Goal: Information Seeking & Learning: Learn about a topic

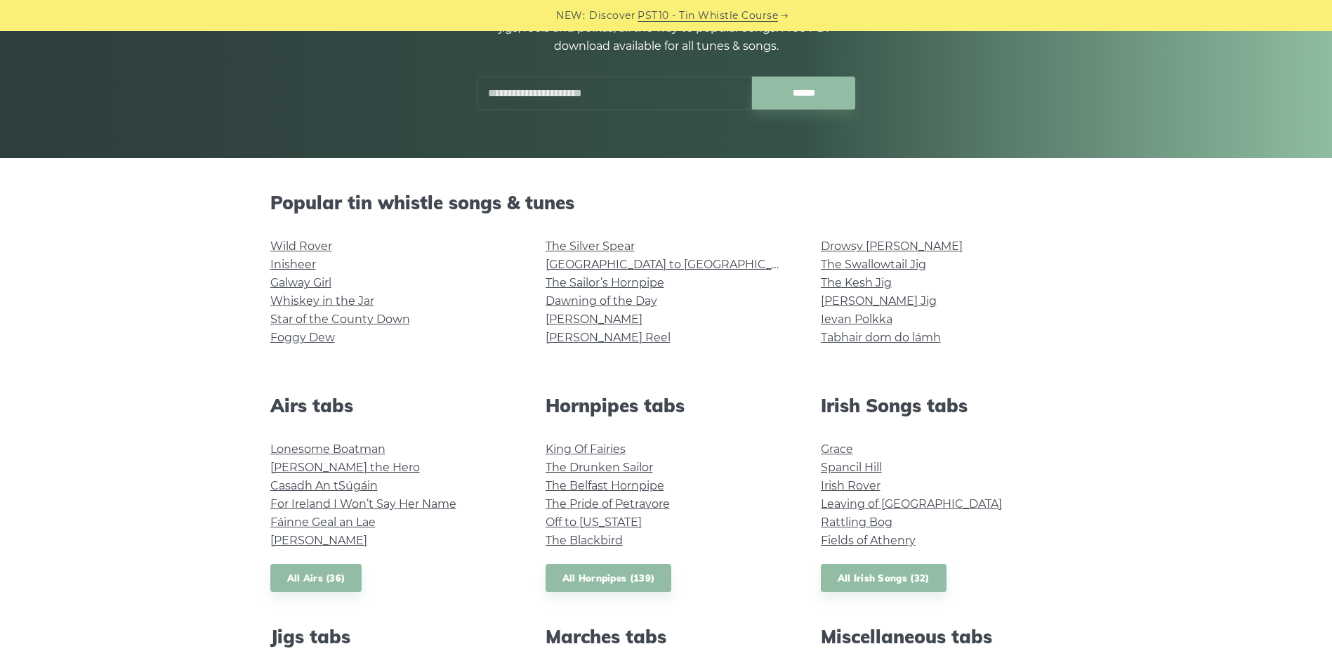
scroll to position [281, 0]
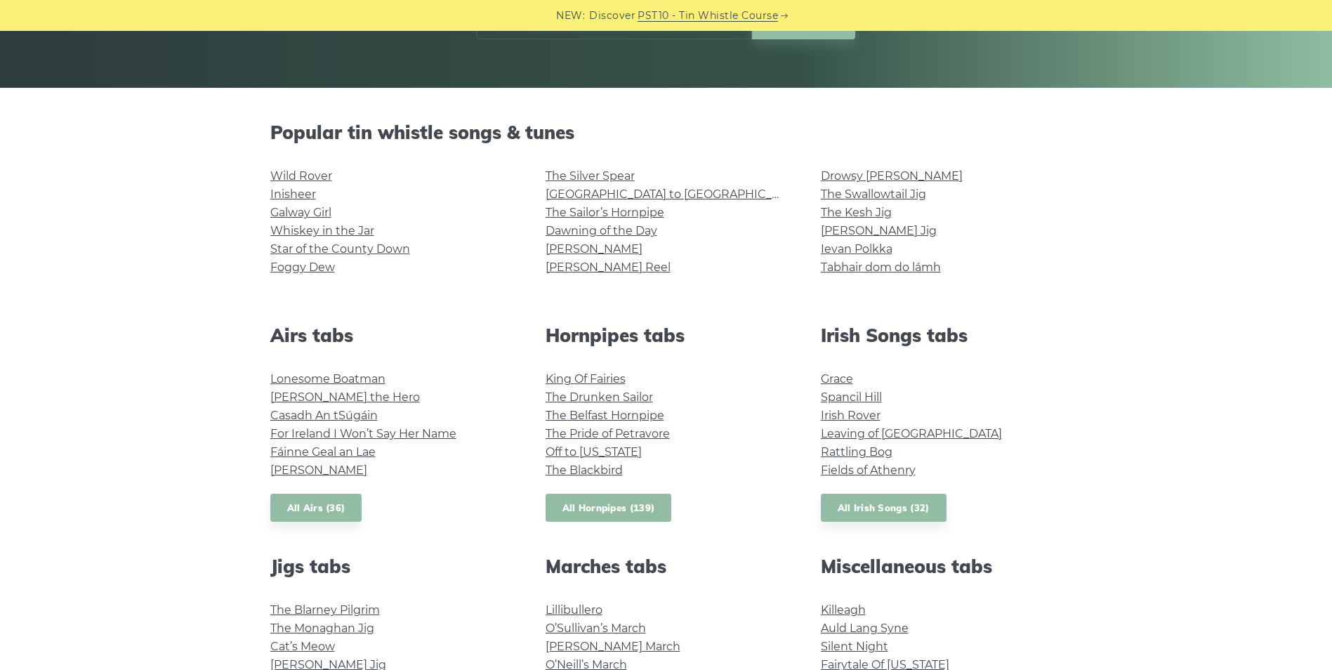
click at [610, 508] on link "All Hornpipes (139)" at bounding box center [609, 508] width 126 height 29
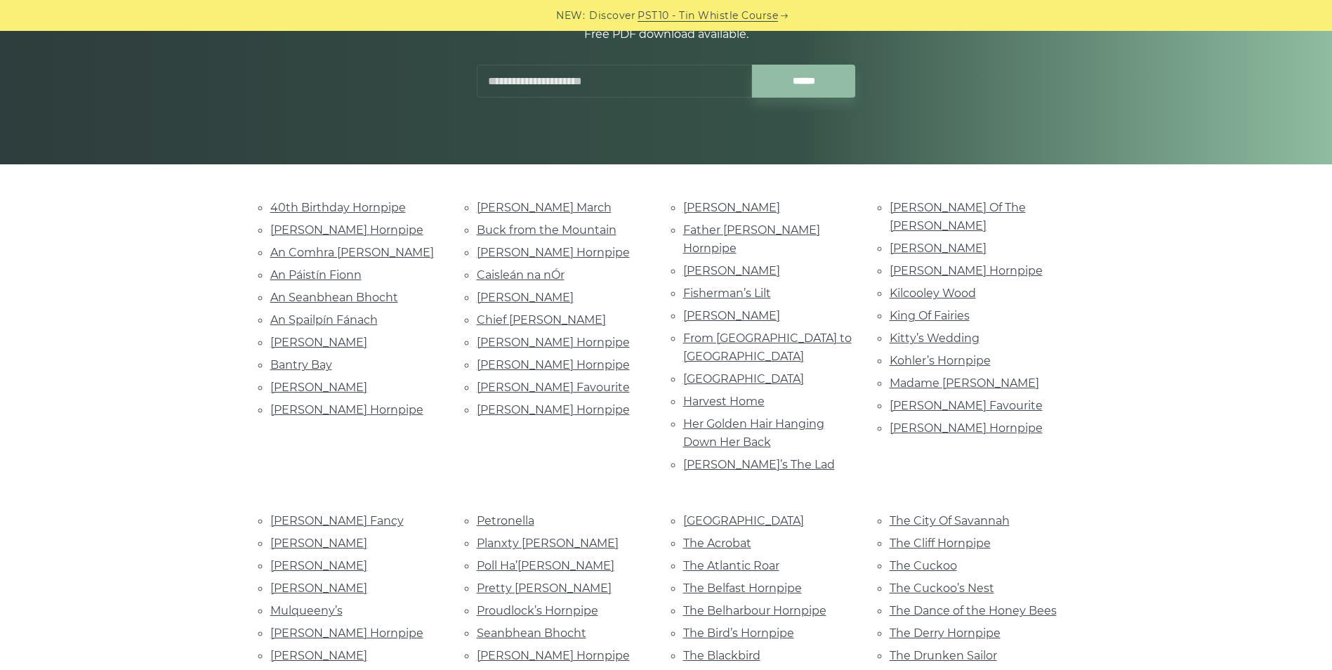
scroll to position [211, 0]
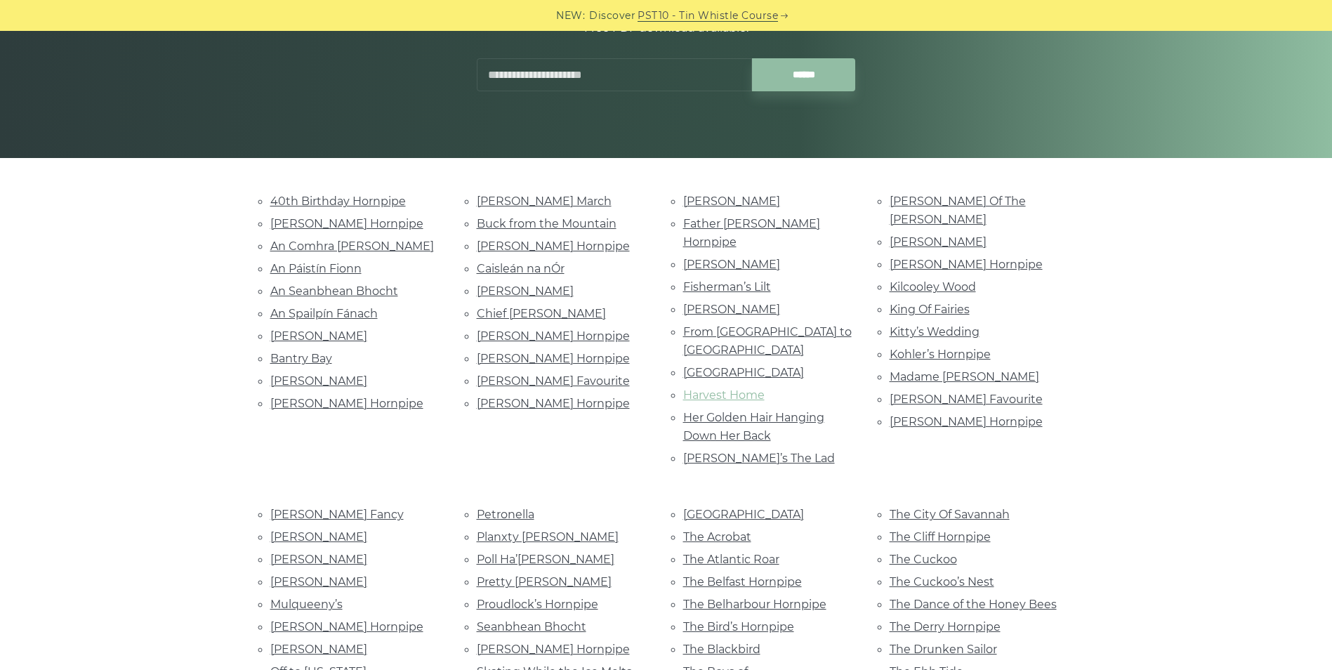
click at [742, 388] on link "Harvest Home" at bounding box center [723, 394] width 81 height 13
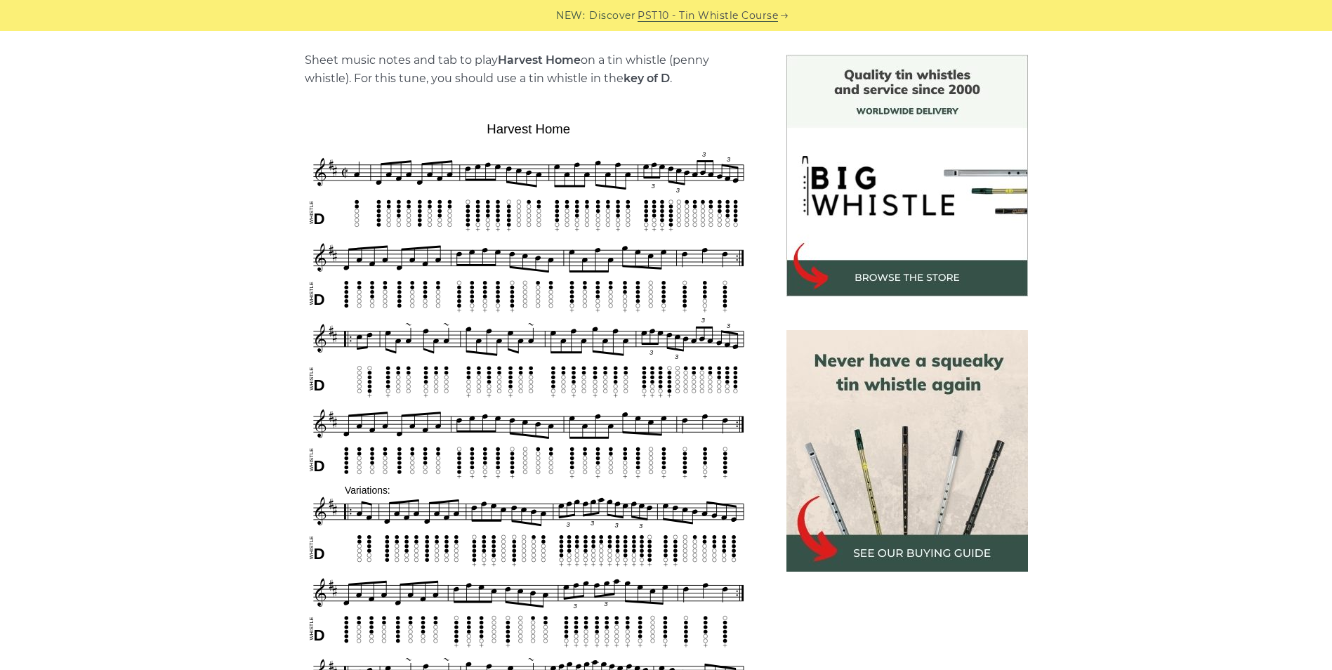
scroll to position [351, 0]
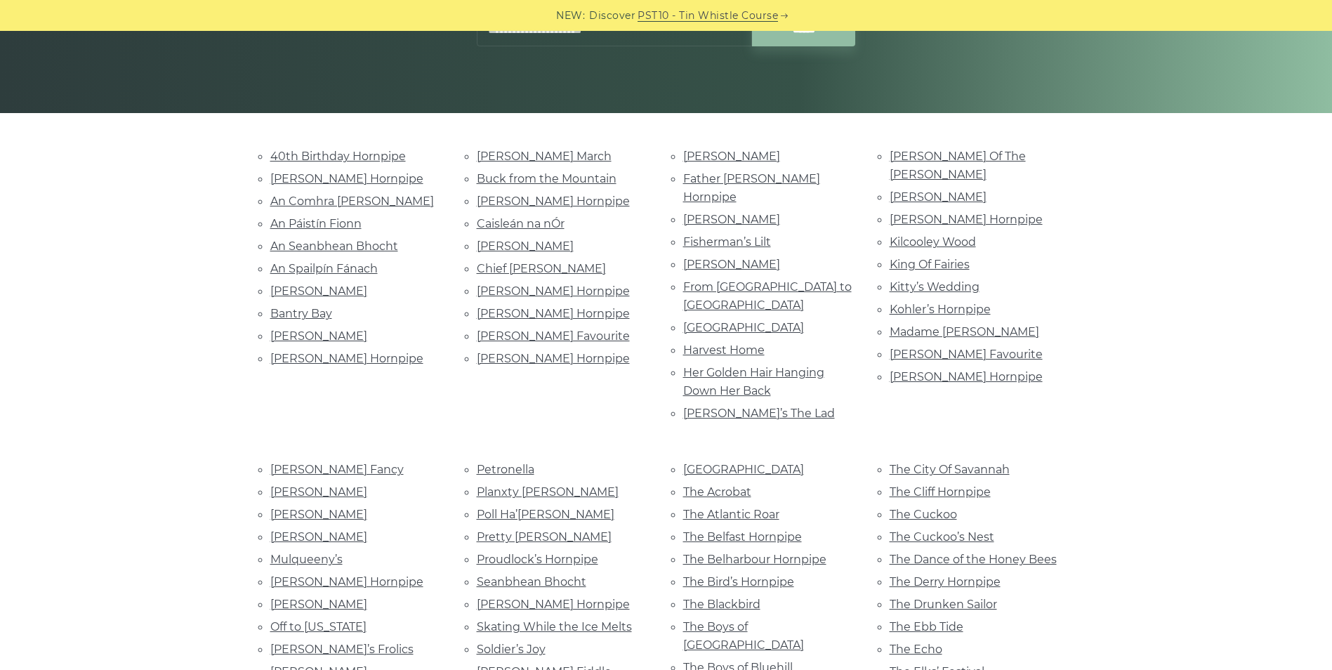
scroll to position [281, 0]
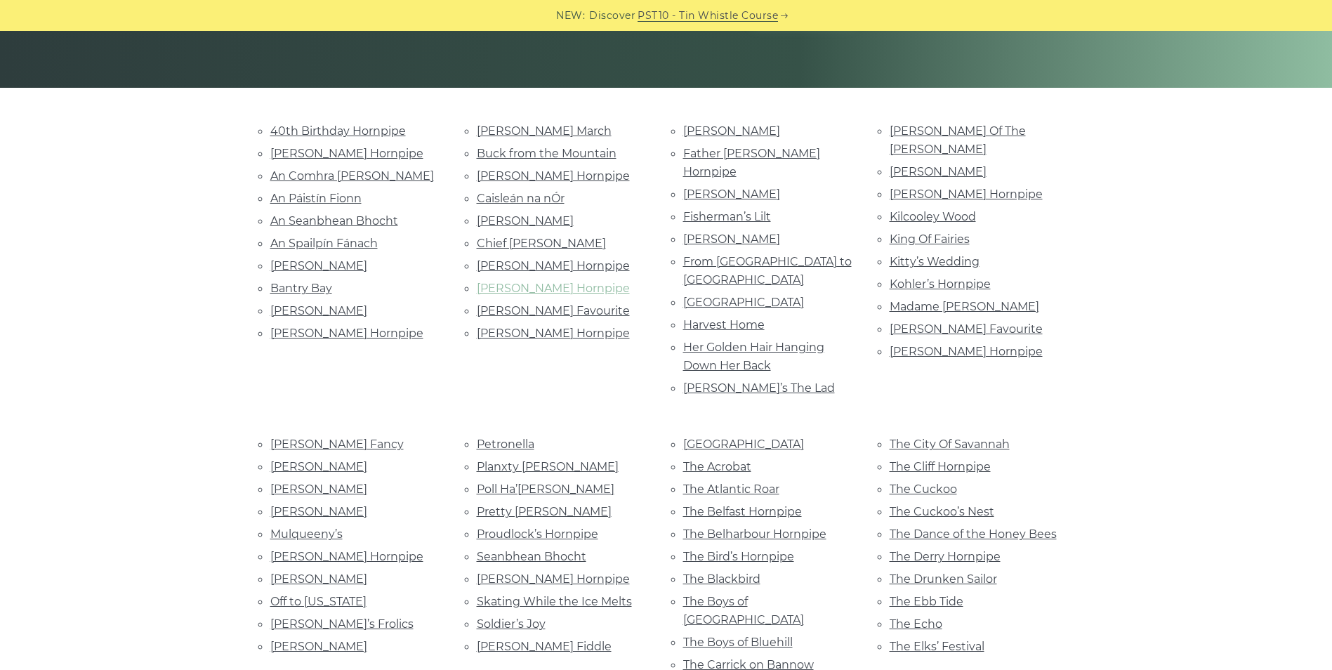
click at [552, 287] on link "Cronin’s Hornpipe" at bounding box center [553, 288] width 153 height 13
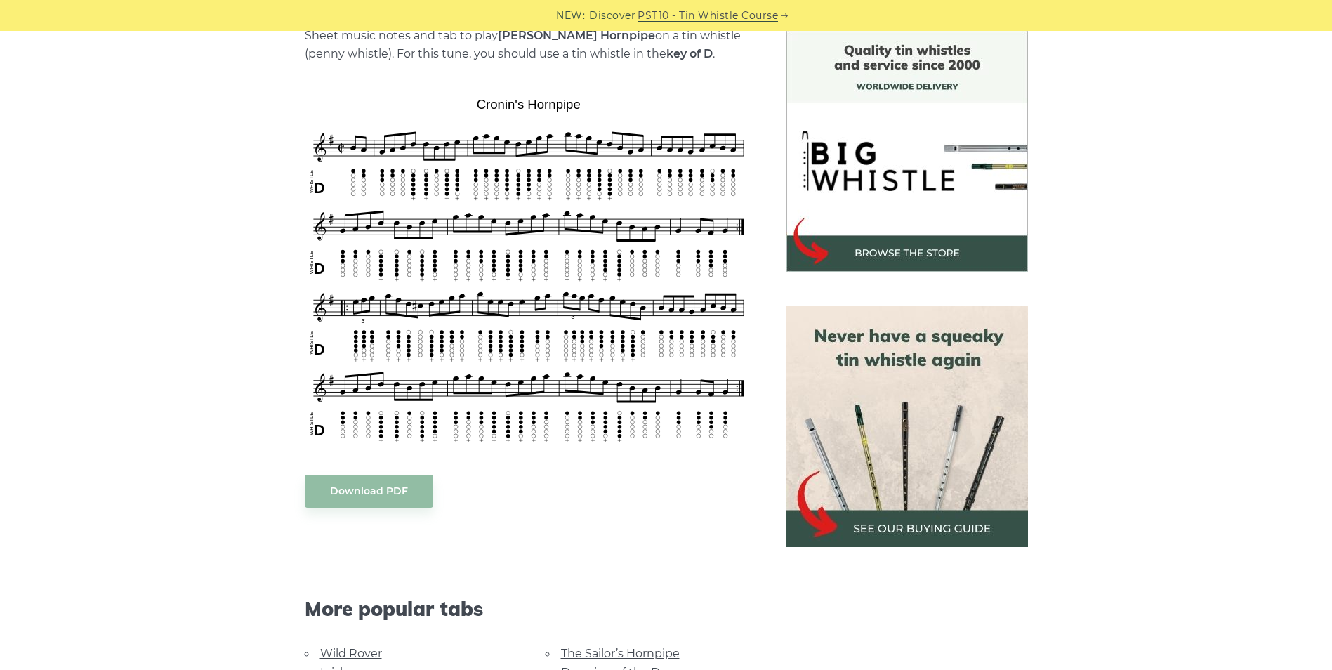
scroll to position [351, 0]
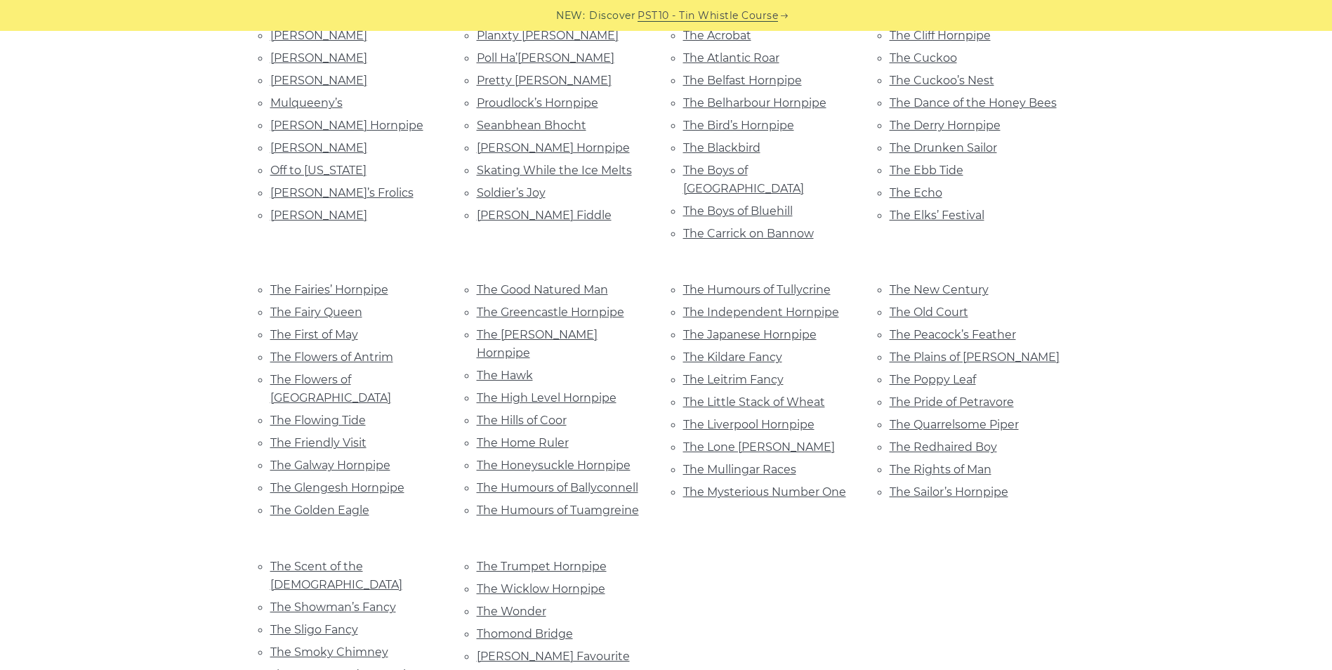
scroll to position [702, 0]
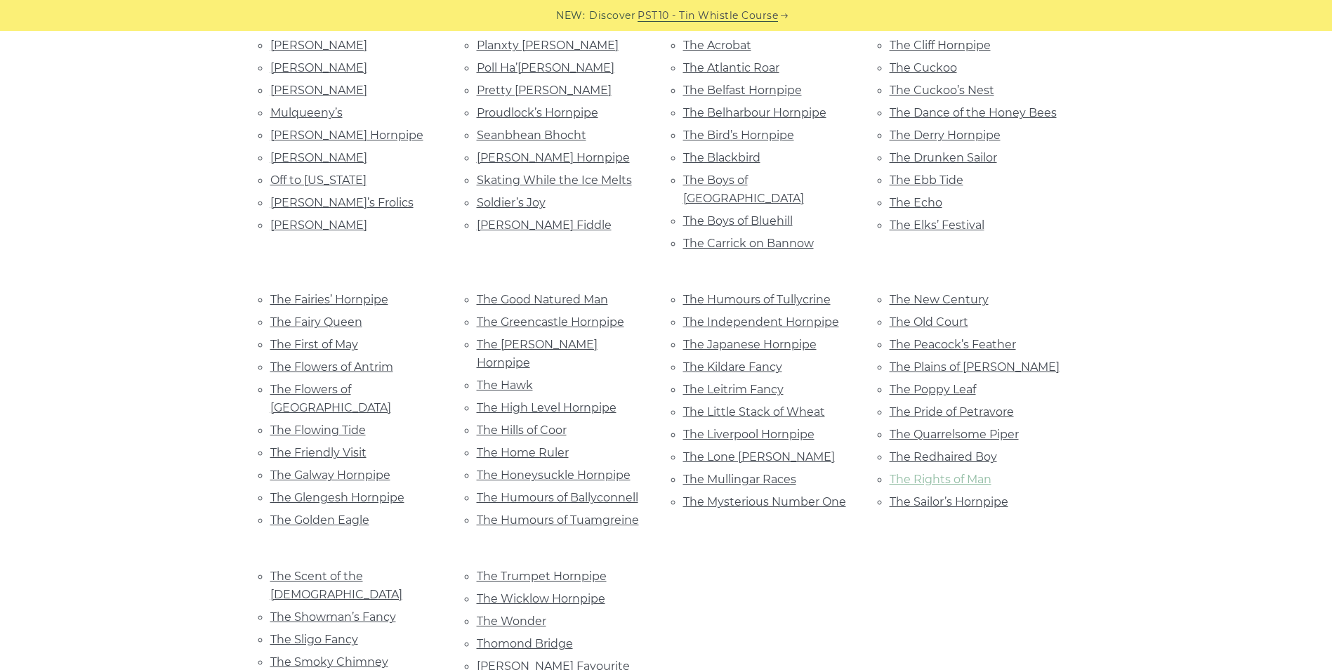
click at [962, 473] on link "The Rights of Man" at bounding box center [941, 479] width 102 height 13
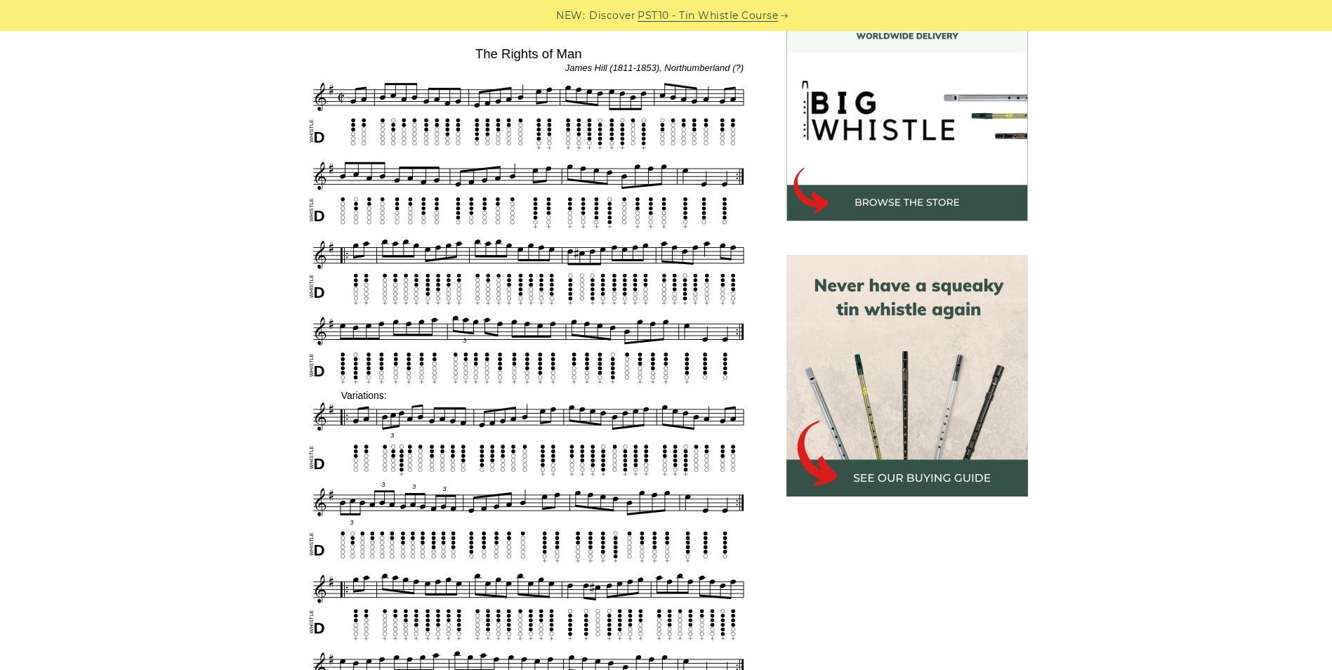
scroll to position [421, 0]
